Goal: Communication & Community: Ask a question

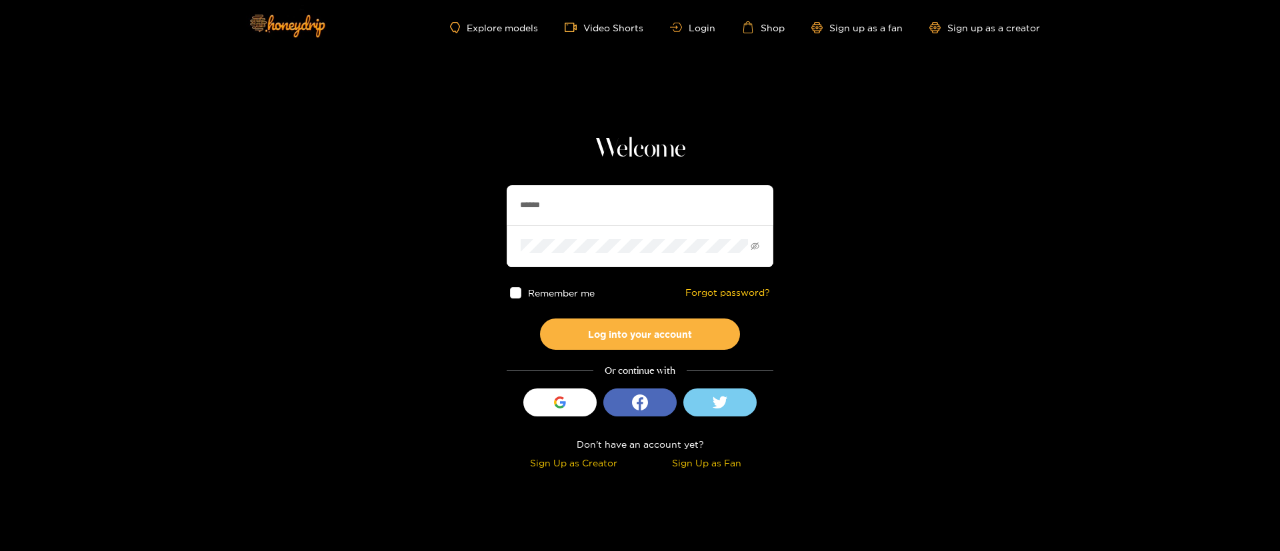
click at [628, 156] on h1 "Welcome" at bounding box center [640, 149] width 267 height 32
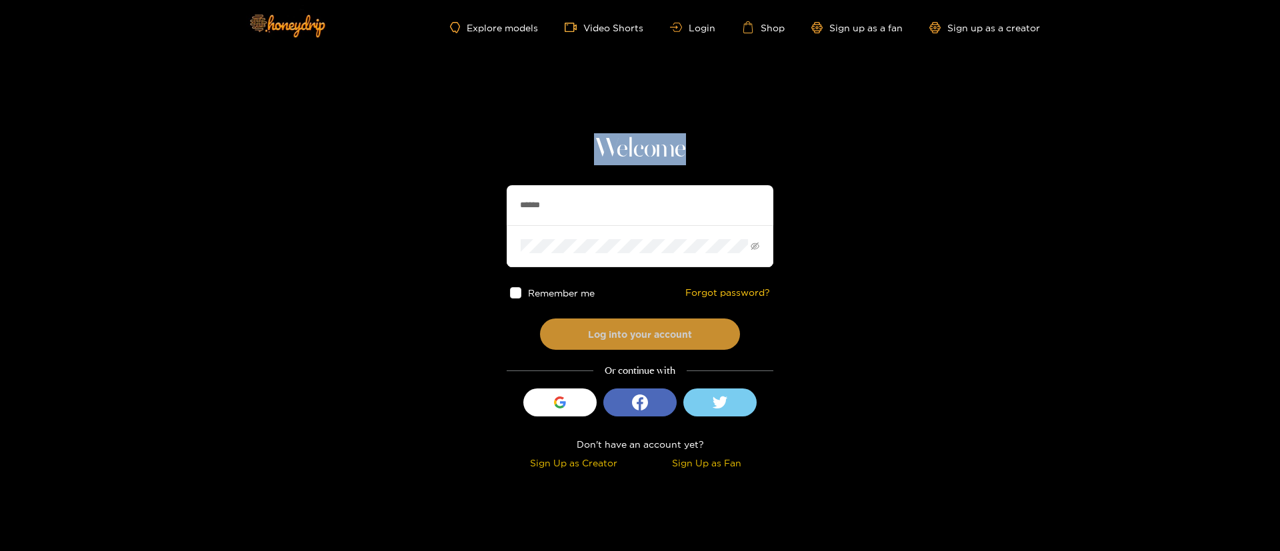
click at [632, 331] on button "Log into your account" at bounding box center [640, 334] width 200 height 31
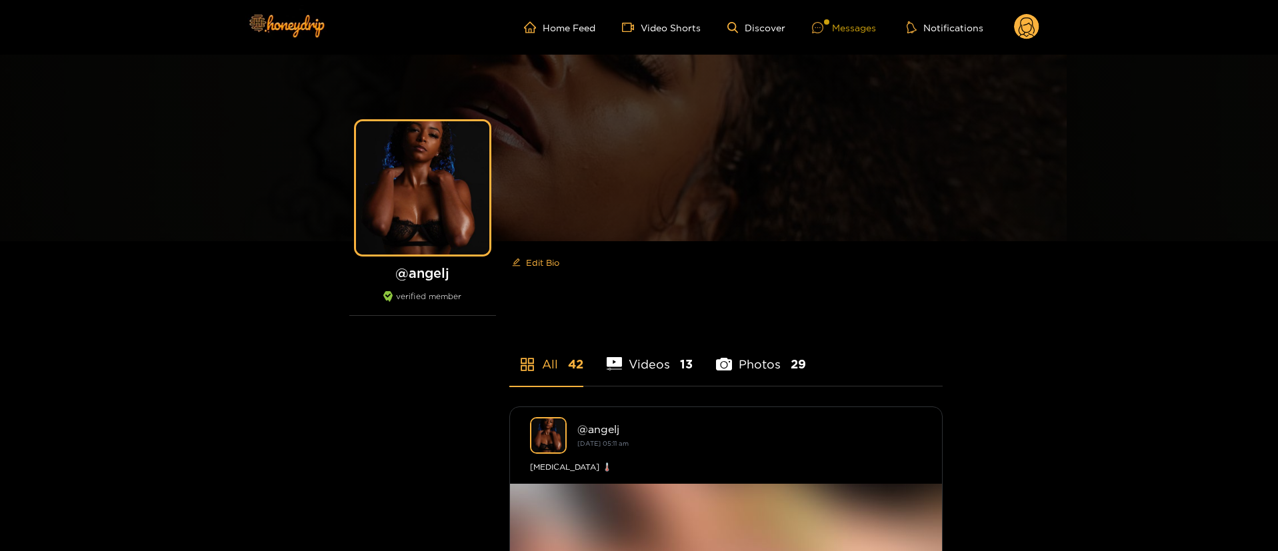
click at [840, 32] on div "Messages" at bounding box center [844, 27] width 64 height 15
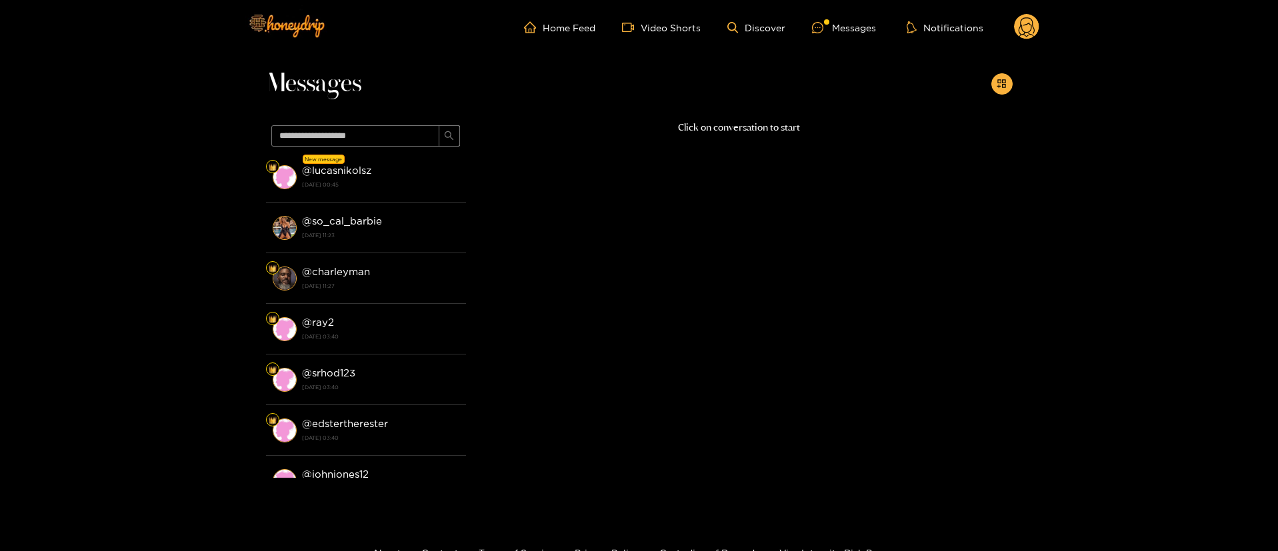
click at [619, 311] on div "Click on conversation to start" at bounding box center [739, 295] width 547 height 351
click at [1024, 15] on circle at bounding box center [1026, 26] width 25 height 25
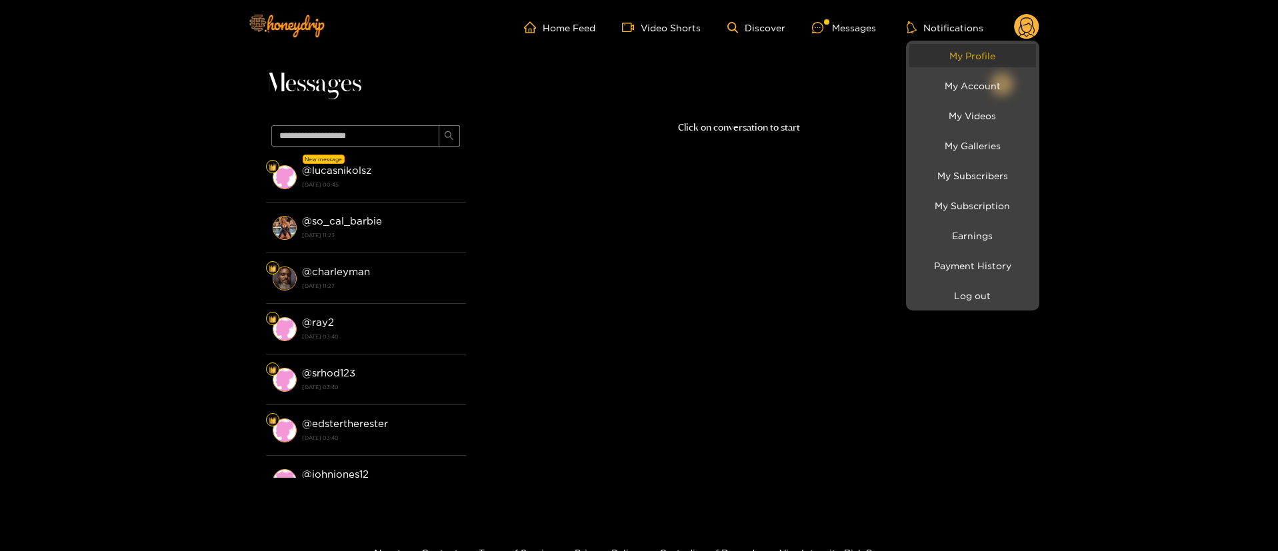
click at [966, 53] on link "My Profile" at bounding box center [973, 55] width 127 height 23
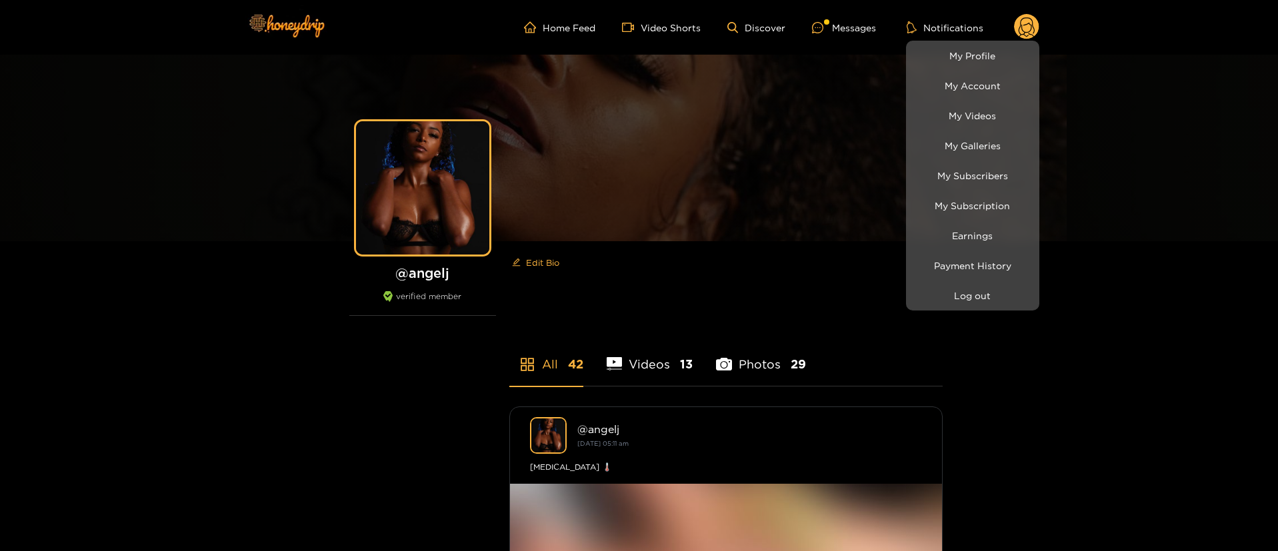
click at [850, 34] on div at bounding box center [639, 275] width 1278 height 551
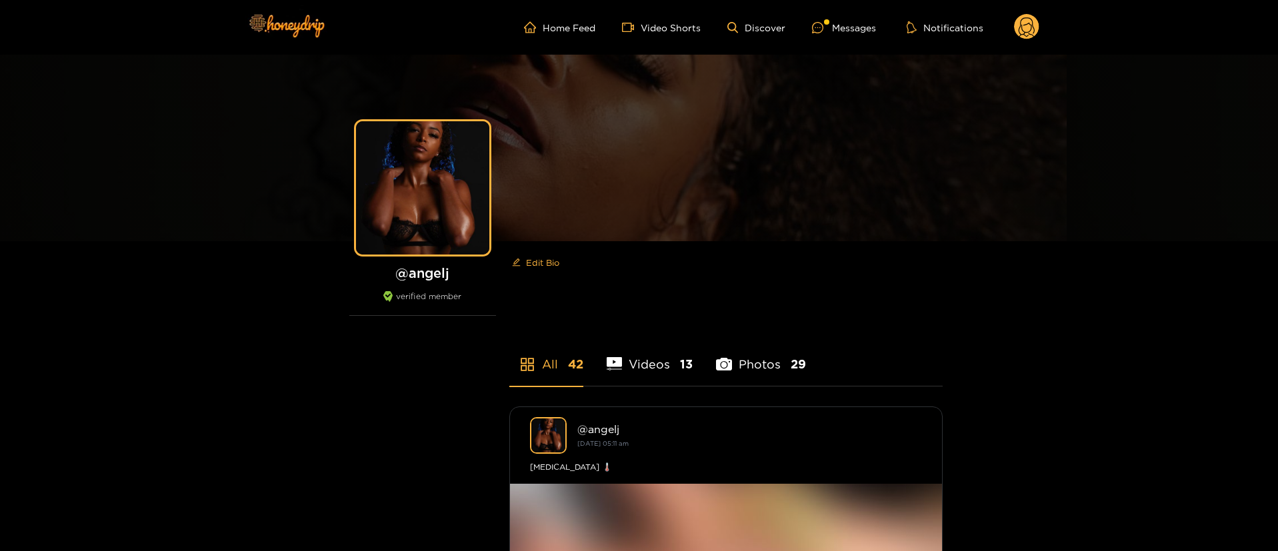
click at [833, 19] on ul "Home Feed Video Shorts Discover Messages Notifications" at bounding box center [781, 27] width 515 height 27
click at [854, 26] on div "Messages" at bounding box center [844, 27] width 64 height 15
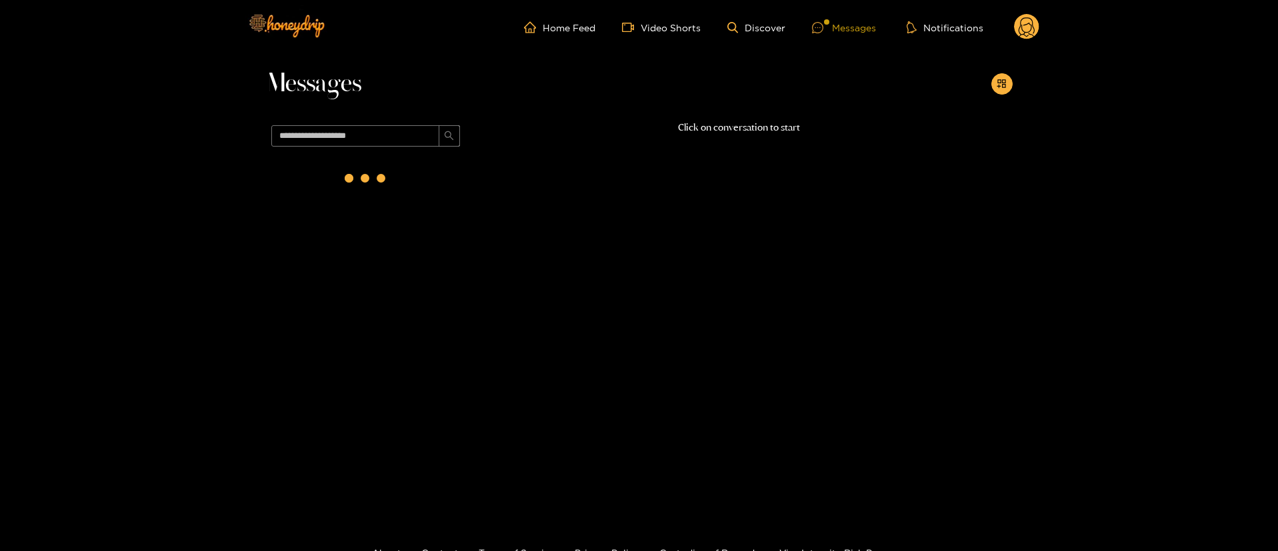
click at [837, 26] on div "Messages" at bounding box center [844, 27] width 64 height 15
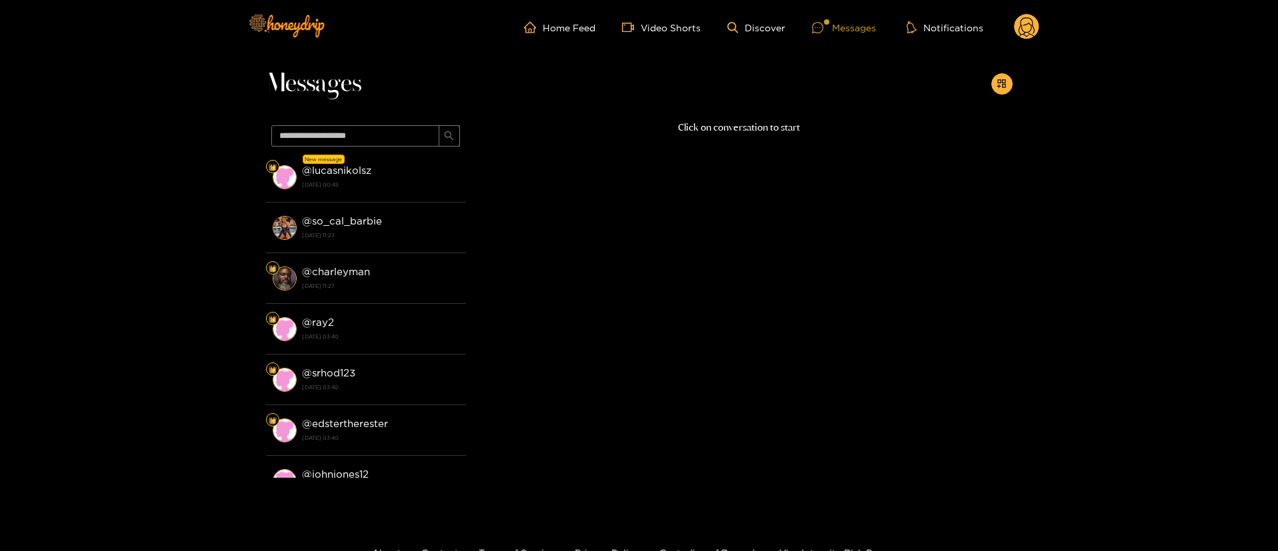
click at [837, 23] on div "Messages" at bounding box center [844, 27] width 64 height 15
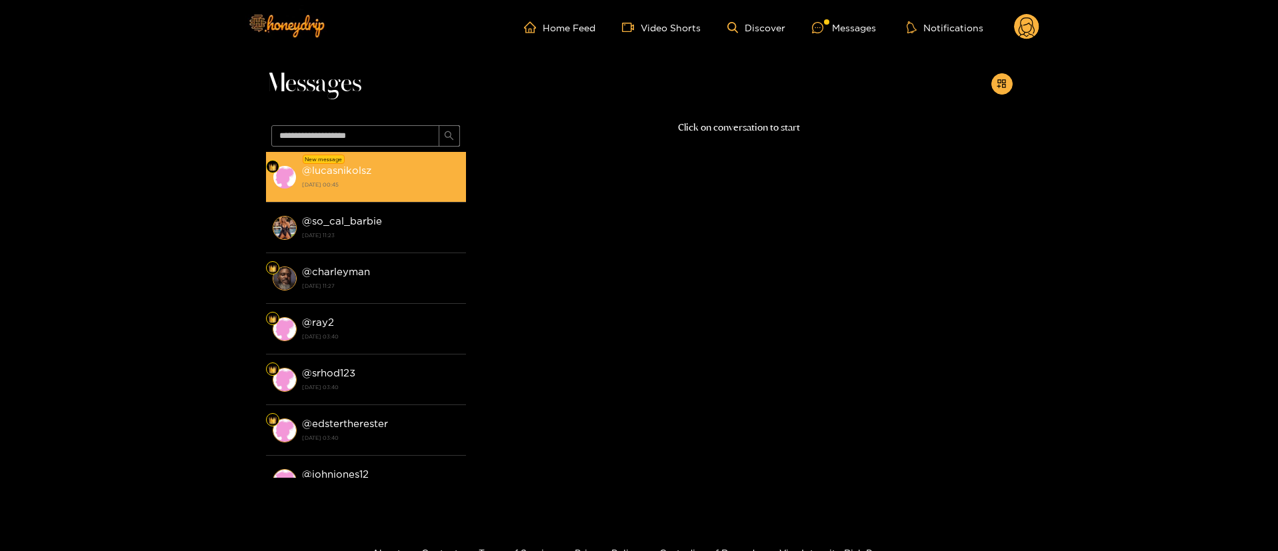
click at [421, 175] on div "@ lucasnikolsz [DATE] 00:45" at bounding box center [380, 177] width 157 height 30
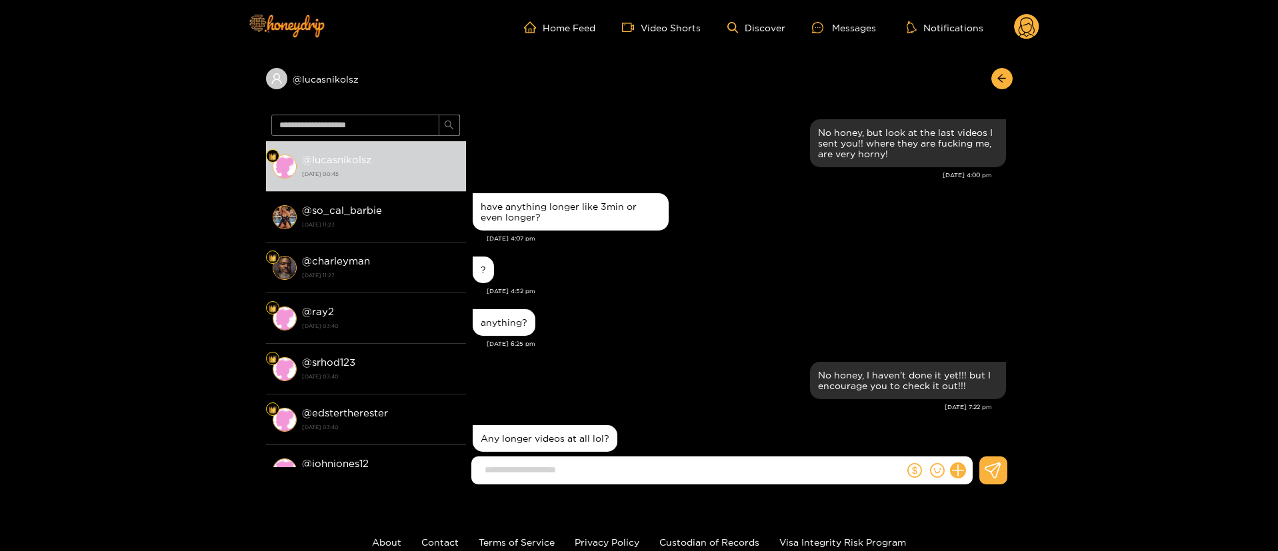
scroll to position [1254, 0]
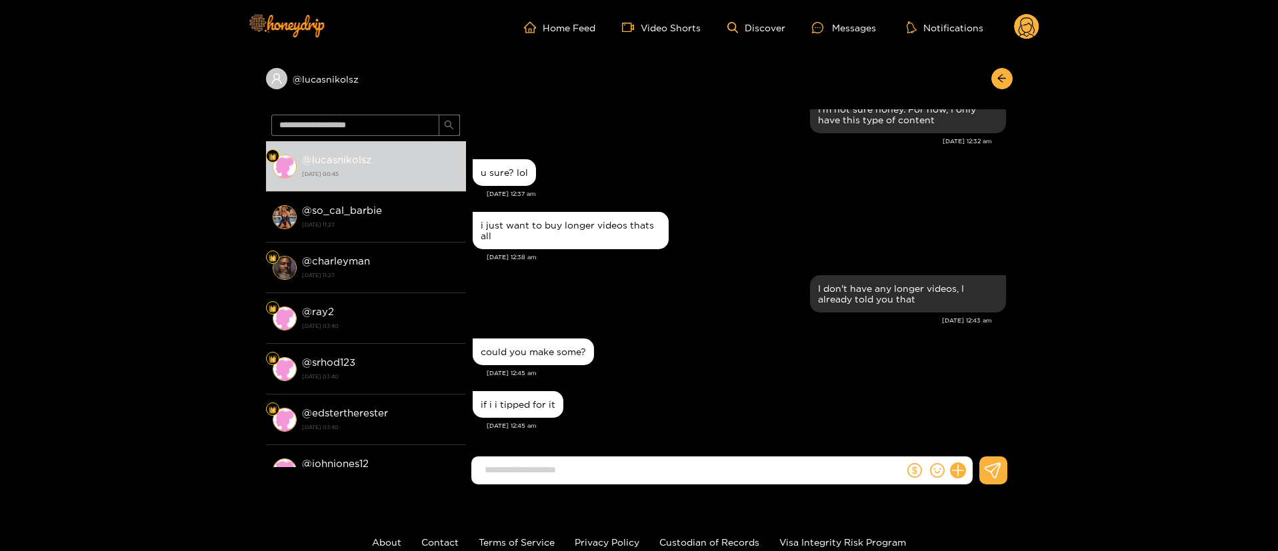
click at [703, 359] on div "could you make some?" at bounding box center [739, 351] width 533 height 33
click at [670, 361] on div "could you make some?" at bounding box center [739, 351] width 533 height 33
click at [670, 288] on div "I don't have any longer videos, I already told you that" at bounding box center [739, 294] width 533 height 44
click at [760, 313] on div "I don't have any longer videos, I already told you that" at bounding box center [739, 294] width 533 height 44
click at [704, 297] on div "I don't have any longer videos, I already told you that" at bounding box center [739, 294] width 533 height 44
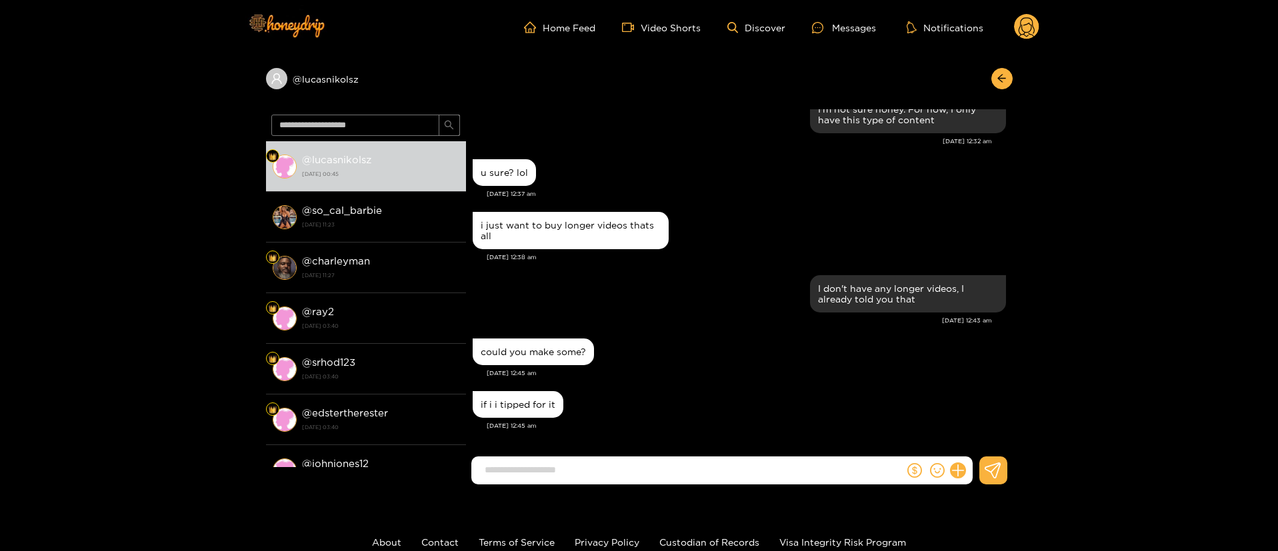
click at [722, 405] on div "if i i tipped for it" at bounding box center [739, 404] width 533 height 33
click at [678, 475] on input at bounding box center [691, 470] width 426 height 22
click at [1207, 391] on div "@ lucasnikolsz @ lucasnikolsz [DATE] 00:45 @ so_cal_barbie [DATE] 11:23 @ charl…" at bounding box center [639, 275] width 1278 height 441
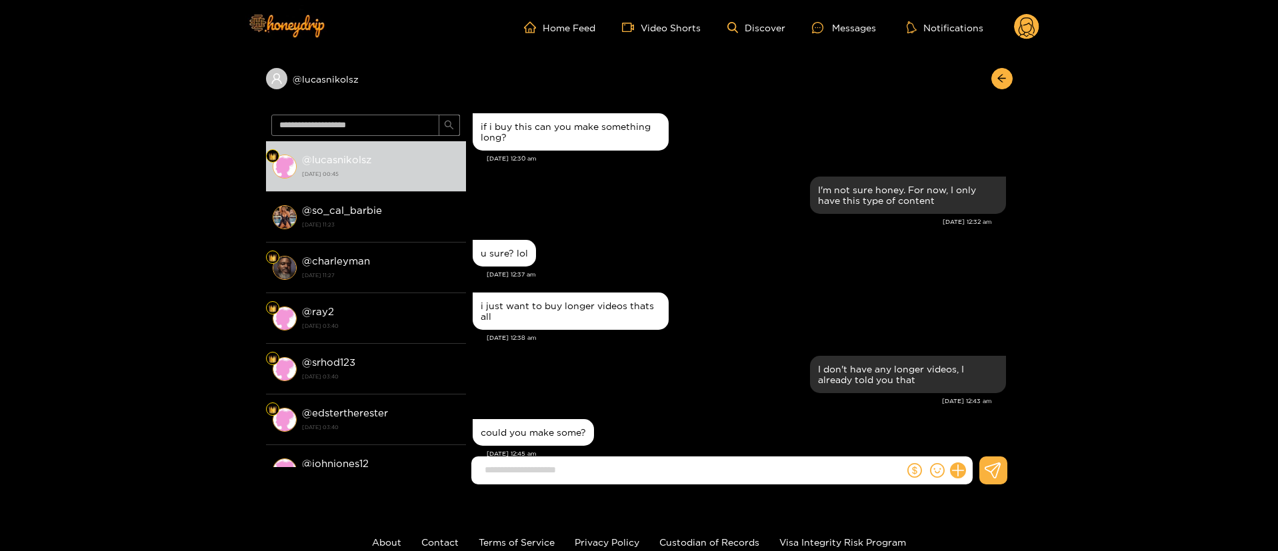
scroll to position [1174, 0]
click at [574, 456] on div "[PERSON_NAME] No honey, but look at the last videos I sent you!! where they are…" at bounding box center [739, 284] width 547 height 351
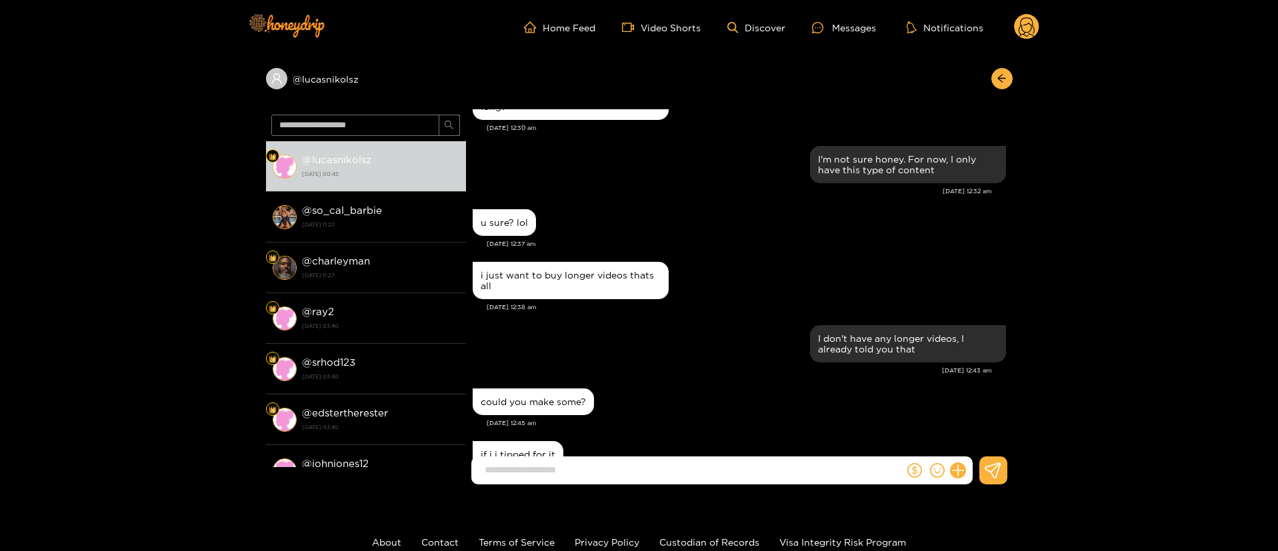
click at [590, 383] on div "I don't have any longer videos, I already told you that [DATE] 12:43 am" at bounding box center [739, 353] width 533 height 63
click at [700, 285] on div "i just want to buy longer videos thats all" at bounding box center [739, 281] width 533 height 44
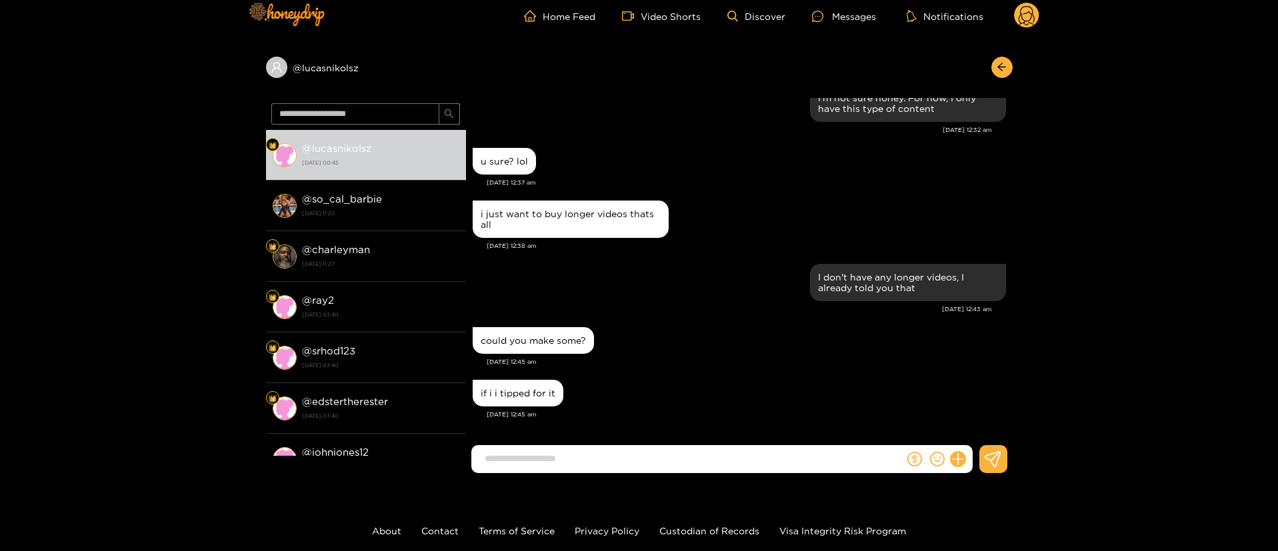
scroll to position [8, 0]
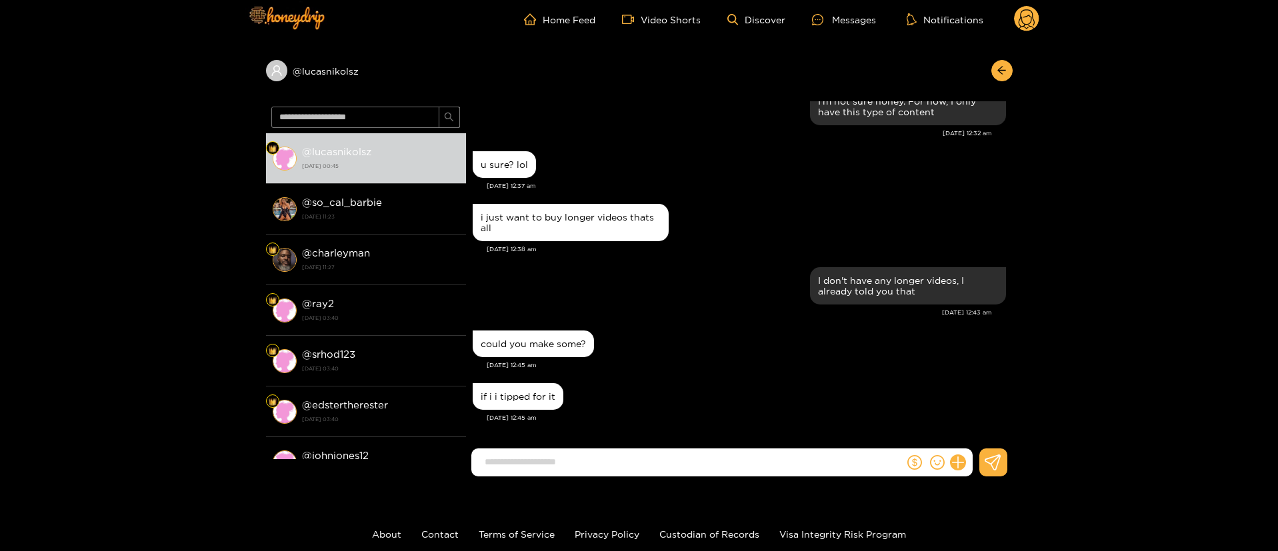
drag, startPoint x: 1278, startPoint y: 182, endPoint x: 1280, endPoint y: 159, distance: 22.8
click at [1278, 159] on html "Home Feed Video Shorts Discover Messages Notifications 0 @ lucasnikolsz @ lucas…" at bounding box center [639, 267] width 1278 height 551
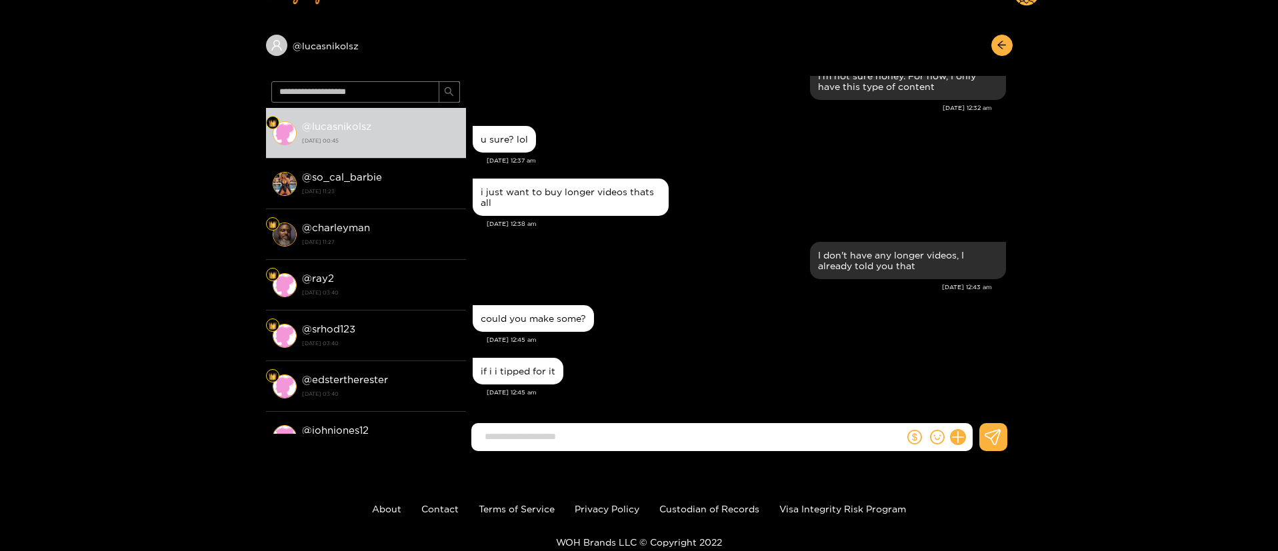
scroll to position [0, 0]
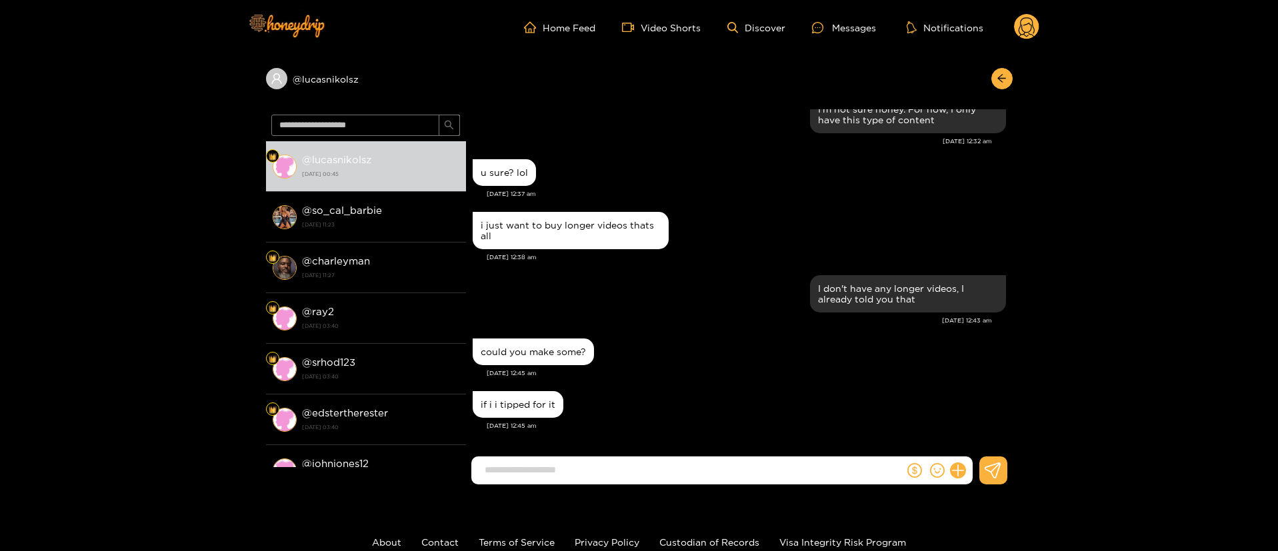
click at [1201, 141] on div "@ lucasnikolsz @ lucasnikolsz [DATE] 00:45 @ so_cal_barbie [DATE] 11:23 @ charl…" at bounding box center [639, 275] width 1278 height 441
click at [870, 207] on div "u sure? lol [DATE] 12:37 am" at bounding box center [739, 182] width 533 height 53
click at [1176, 203] on div "@ lucasnikolsz @ lucasnikolsz [DATE] 00:45 @ so_cal_barbie [DATE] 11:23 @ charl…" at bounding box center [639, 275] width 1278 height 441
click at [770, 359] on div "could you make some?" at bounding box center [739, 351] width 533 height 33
click at [702, 433] on div "if i i tipped for it [DATE] 12:45 am" at bounding box center [739, 414] width 533 height 53
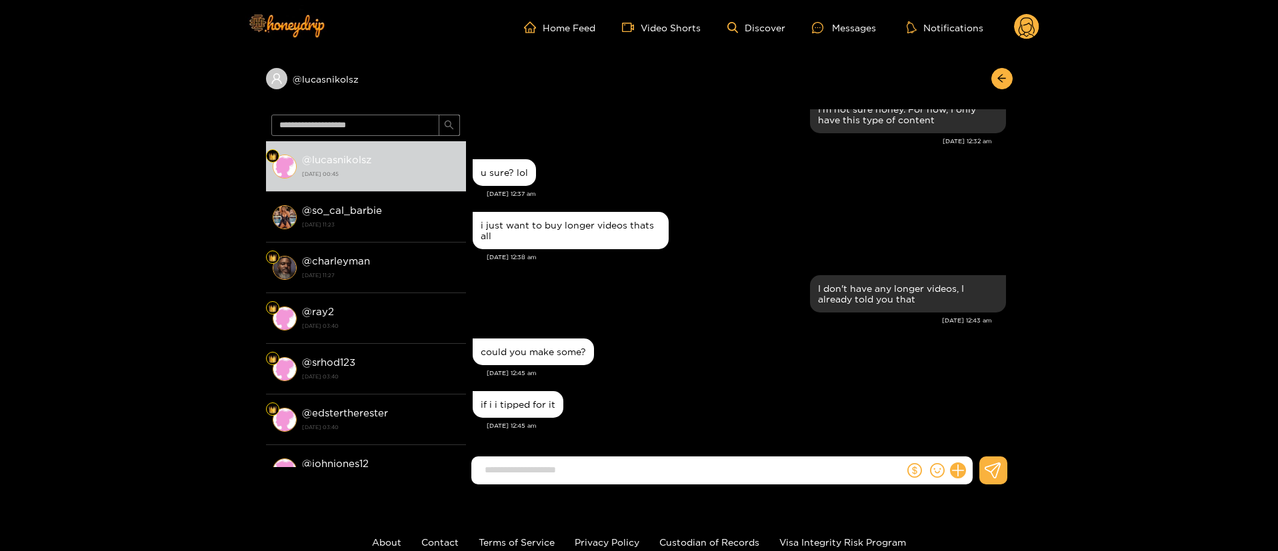
click at [654, 480] on input at bounding box center [691, 470] width 426 height 22
type input "**********"
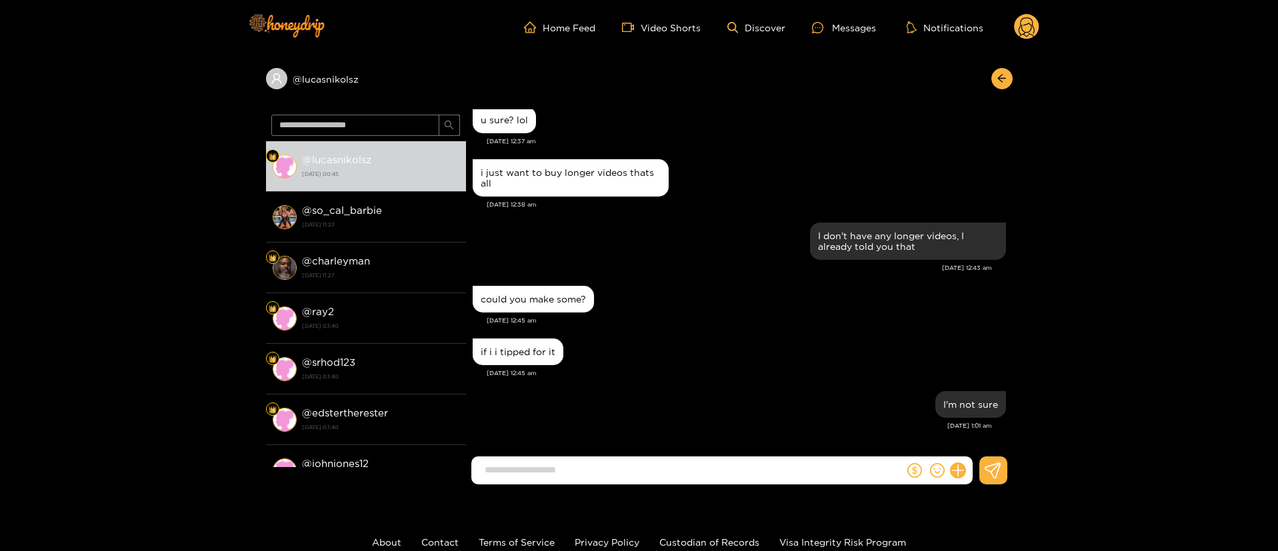
click at [1020, 30] on circle at bounding box center [1026, 26] width 25 height 25
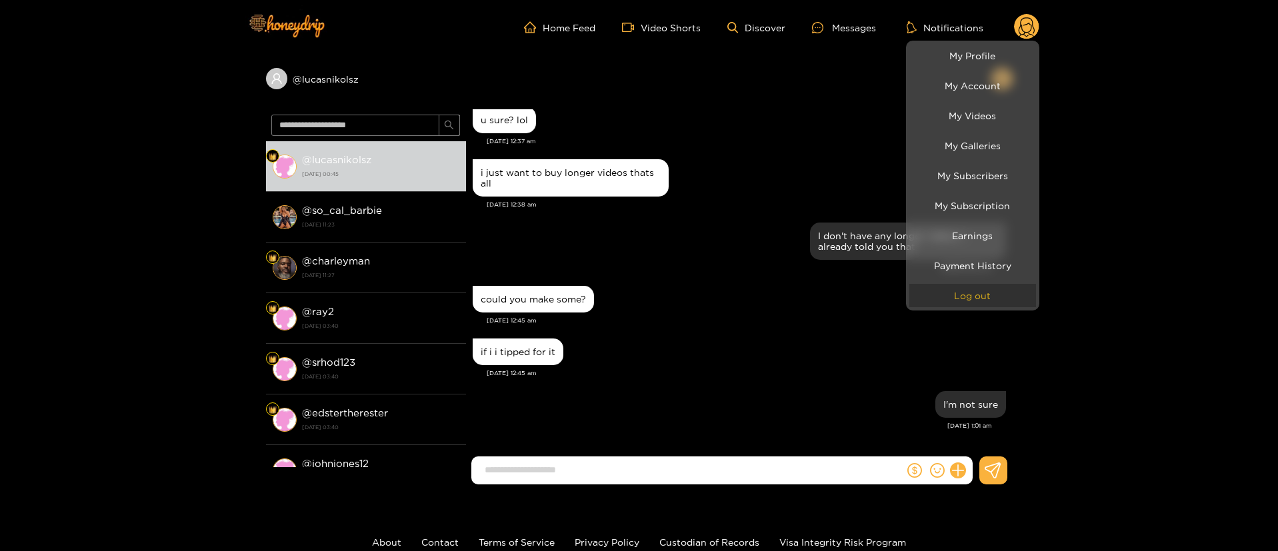
click at [974, 284] on button "Log out" at bounding box center [973, 295] width 127 height 23
